Goal: Information Seeking & Learning: Learn about a topic

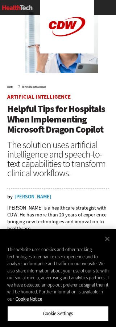
click at [53, 3] on div "MENU Log in Mobile menu Topics Artificial Intelligence Cloud Data Analytics Dat…" at bounding box center [58, 11] width 116 height 23
